Goal: Information Seeking & Learning: Understand process/instructions

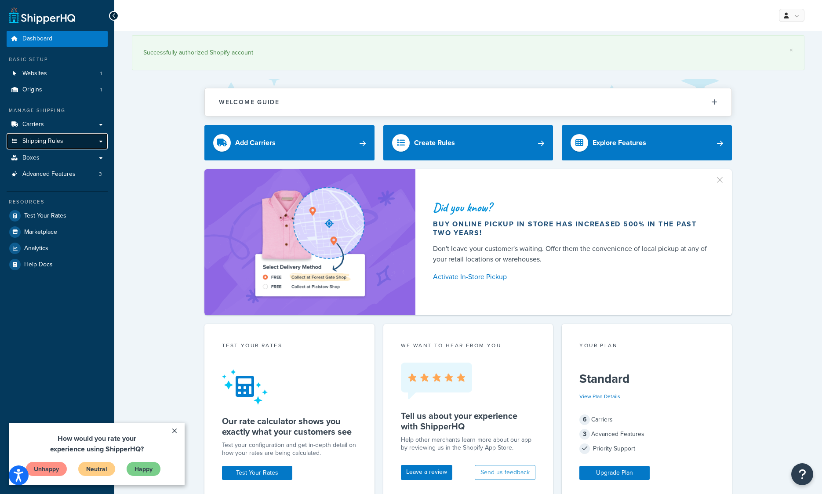
click at [65, 143] on link "Shipping Rules" at bounding box center [57, 141] width 101 height 16
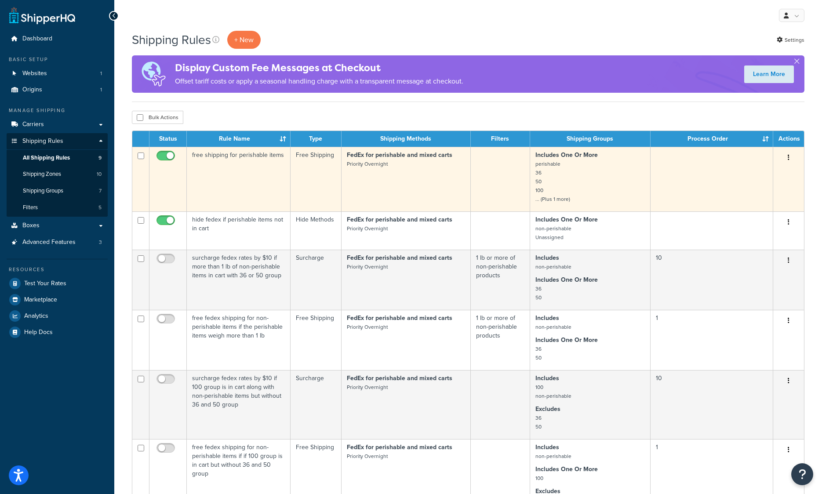
click at [218, 161] on td "free shipping for perishable items" at bounding box center [239, 179] width 104 height 65
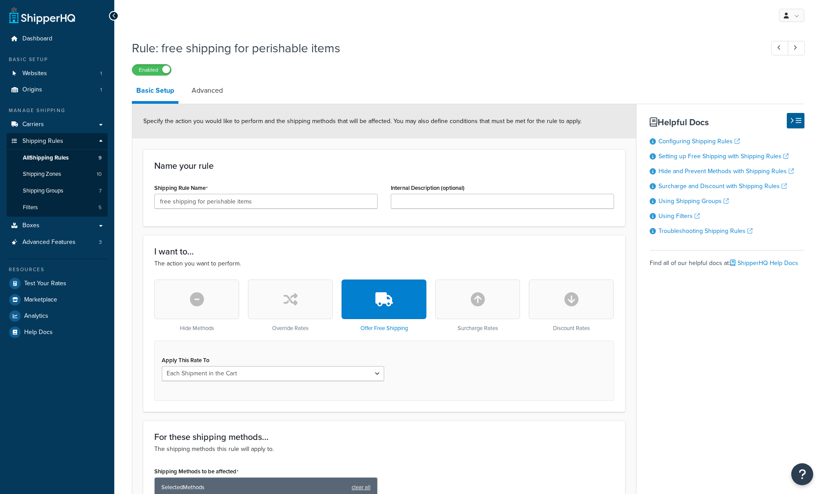
click at [791, 154] on li "Setting up Free Shipping with Shipping Rules" at bounding box center [727, 157] width 155 height 10
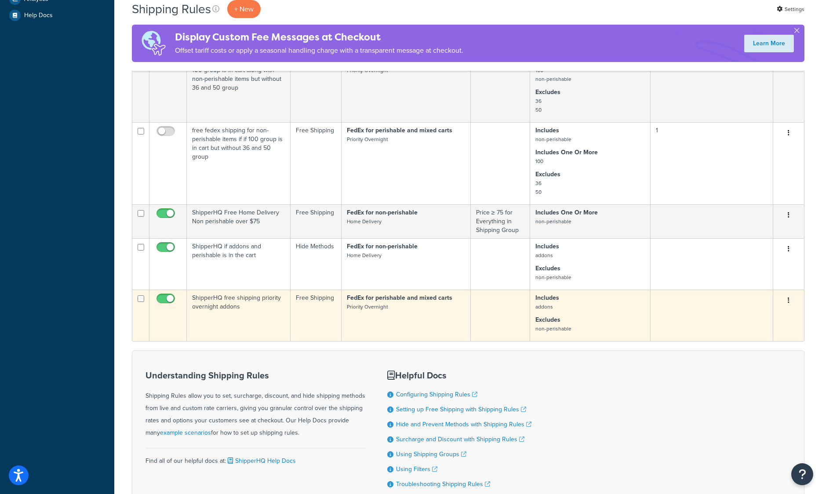
scroll to position [282, 0]
